Goal: Information Seeking & Learning: Learn about a topic

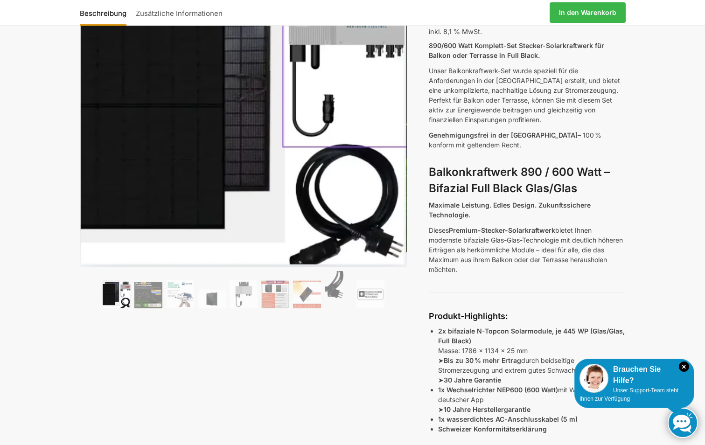
scroll to position [187, 0]
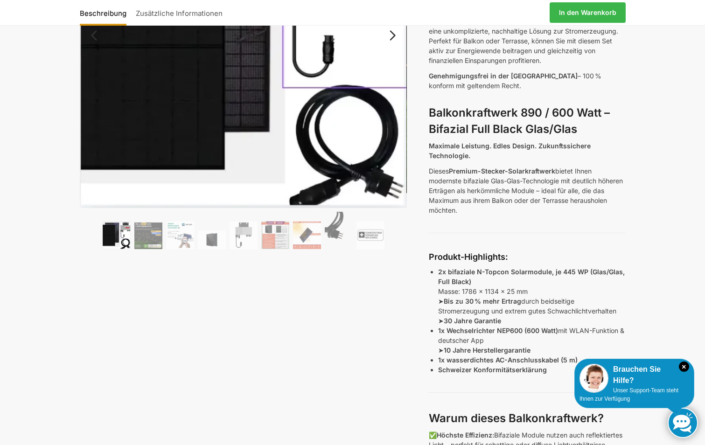
click at [208, 93] on img at bounding box center [244, 44] width 328 height 328
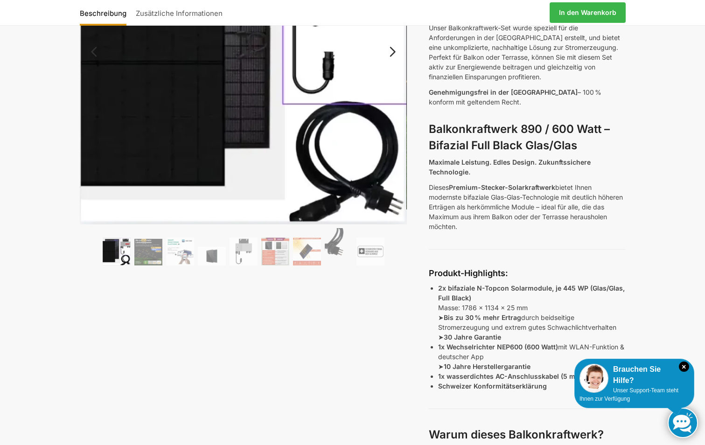
scroll to position [0, 0]
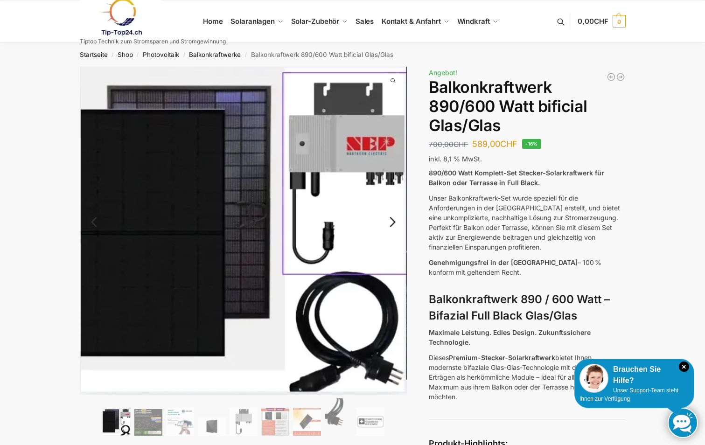
click at [393, 224] on link "Next" at bounding box center [391, 226] width 31 height 9
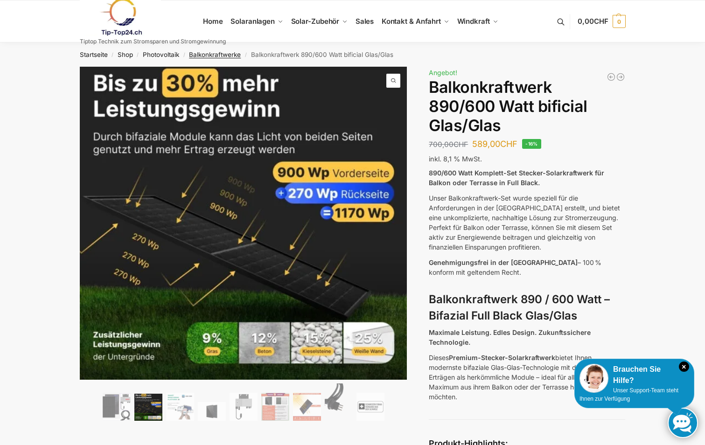
click at [219, 55] on link "Balkonkraftwerke" at bounding box center [215, 54] width 52 height 7
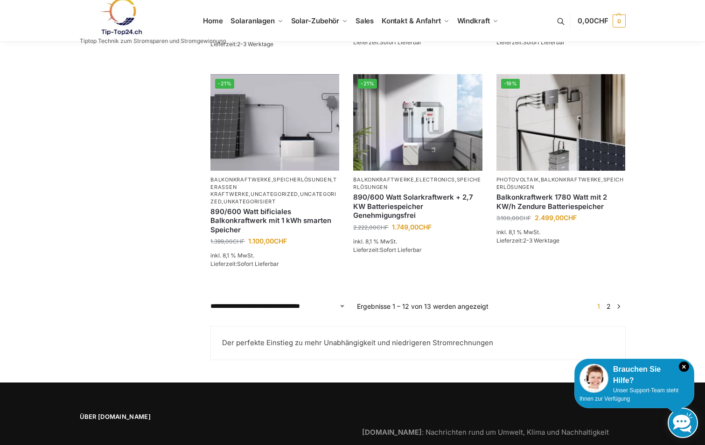
scroll to position [849, 0]
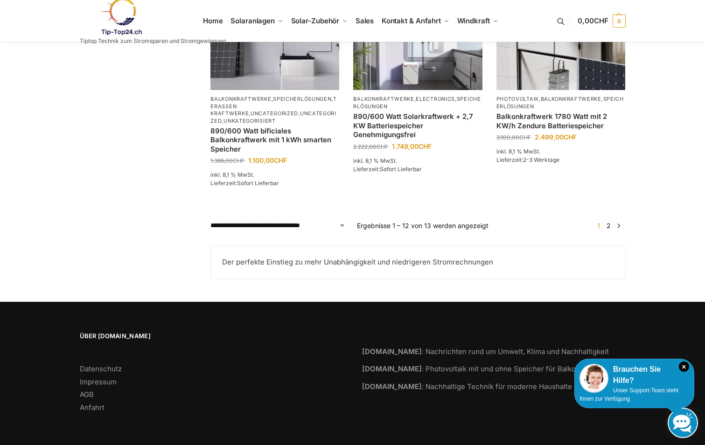
click at [610, 224] on link "2" at bounding box center [608, 226] width 9 height 8
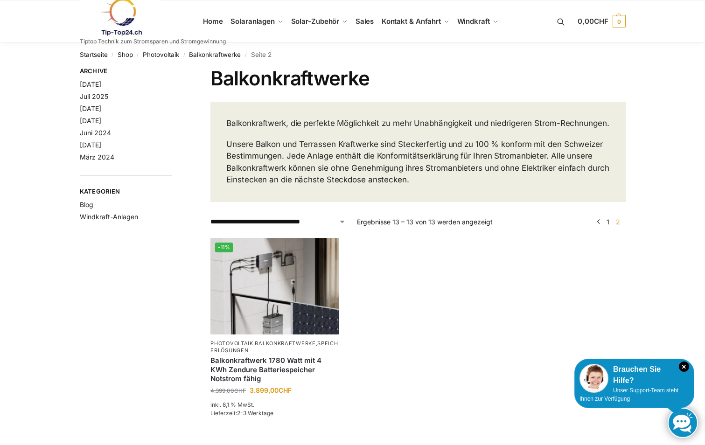
click at [606, 226] on link "1" at bounding box center [607, 222] width 7 height 8
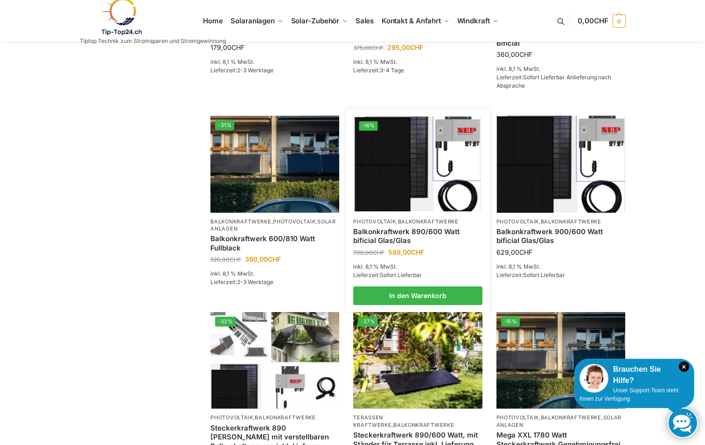
scroll to position [513, 0]
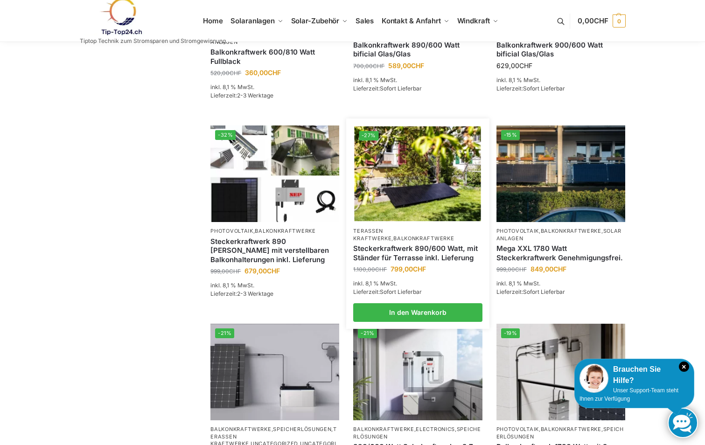
click at [378, 242] on p "Terassen Kraftwerke , Balkonkraftwerke" at bounding box center [417, 235] width 129 height 14
click at [413, 262] on link "Steckerkraftwerk 890/600 Watt, mit Ständer für Terrasse inkl. Lieferung" at bounding box center [417, 253] width 129 height 18
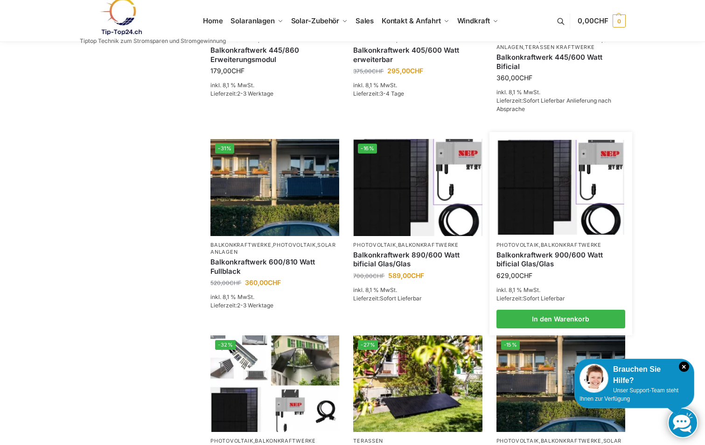
scroll to position [295, 0]
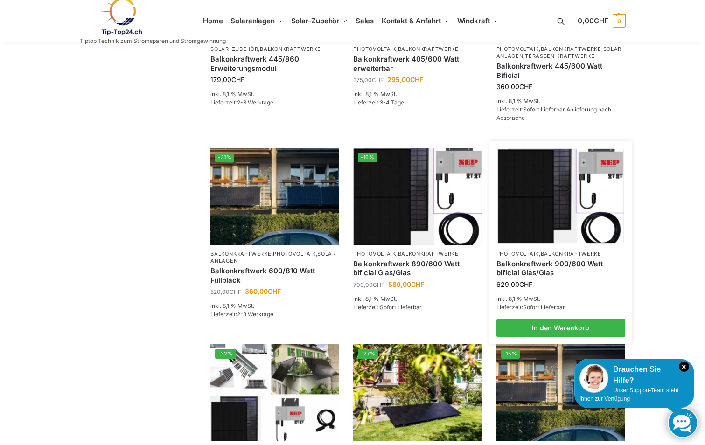
click at [533, 278] on link "Balkonkraftwerk 900/600 Watt bificial Glas/Glas" at bounding box center [561, 268] width 129 height 18
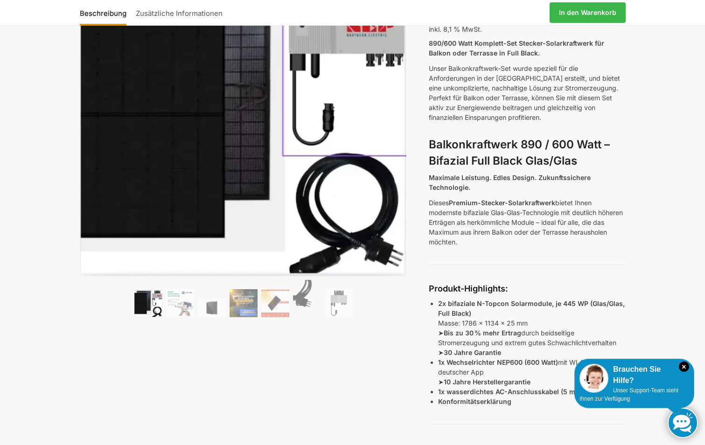
scroll to position [140, 0]
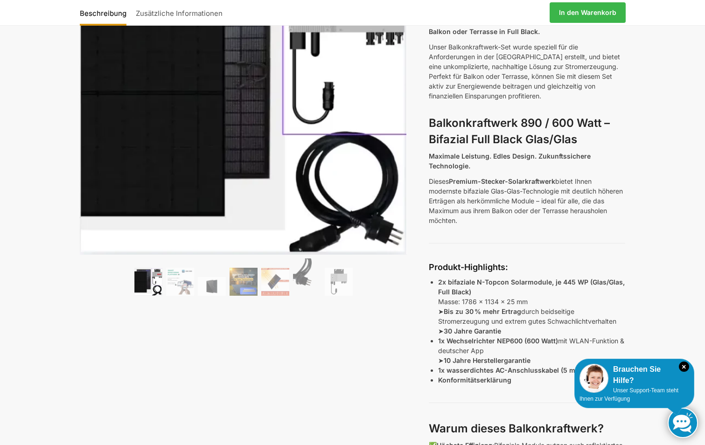
click at [449, 282] on strong "2x bifaziale N-Topcon Solarmodule, je 445 WP (Glas/Glas, Full Black)" at bounding box center [531, 287] width 187 height 18
drag, startPoint x: 476, startPoint y: 281, endPoint x: 547, endPoint y: 278, distance: 71.5
click at [547, 278] on strong "2x bifaziale N-Topcon Solarmodule, je 445 WP (Glas/Glas, Full Black)" at bounding box center [531, 287] width 187 height 18
drag, startPoint x: 547, startPoint y: 278, endPoint x: 537, endPoint y: 283, distance: 11.7
copy strong "N-Topcon Solarmodule"
